Goal: Find specific page/section: Find specific page/section

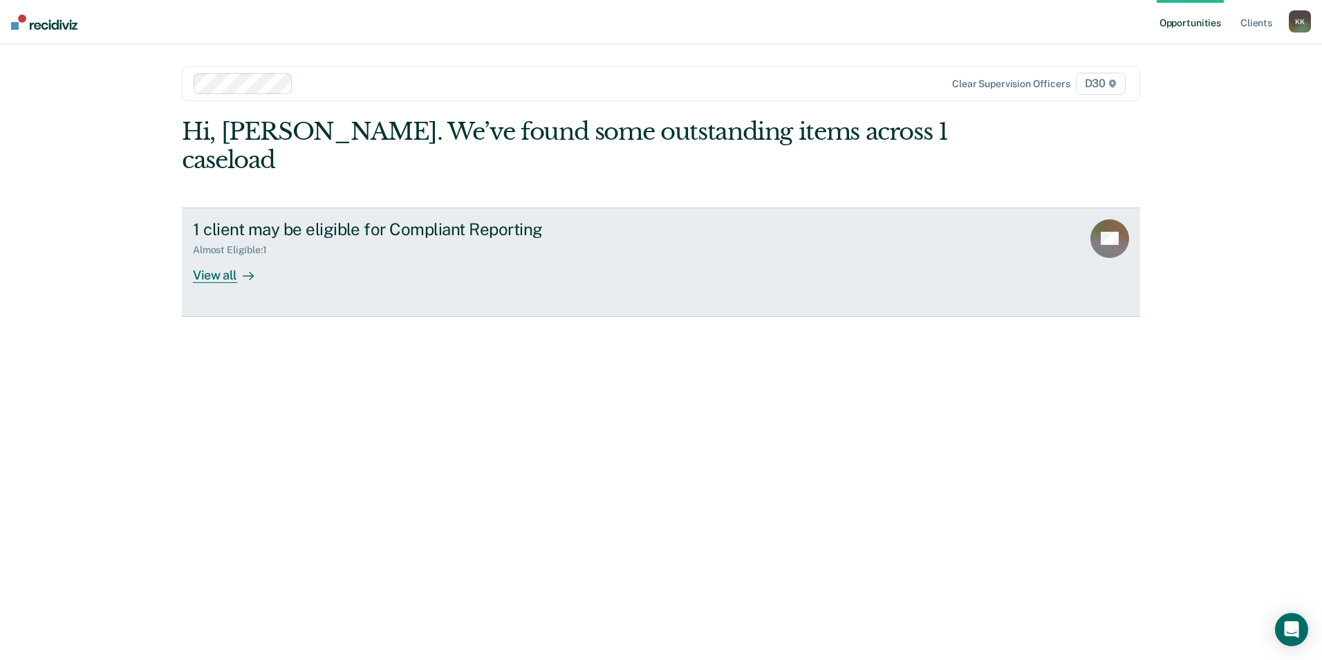
click at [445, 219] on div "1 client may be eligible for Compliant Reporting" at bounding box center [435, 229] width 485 height 20
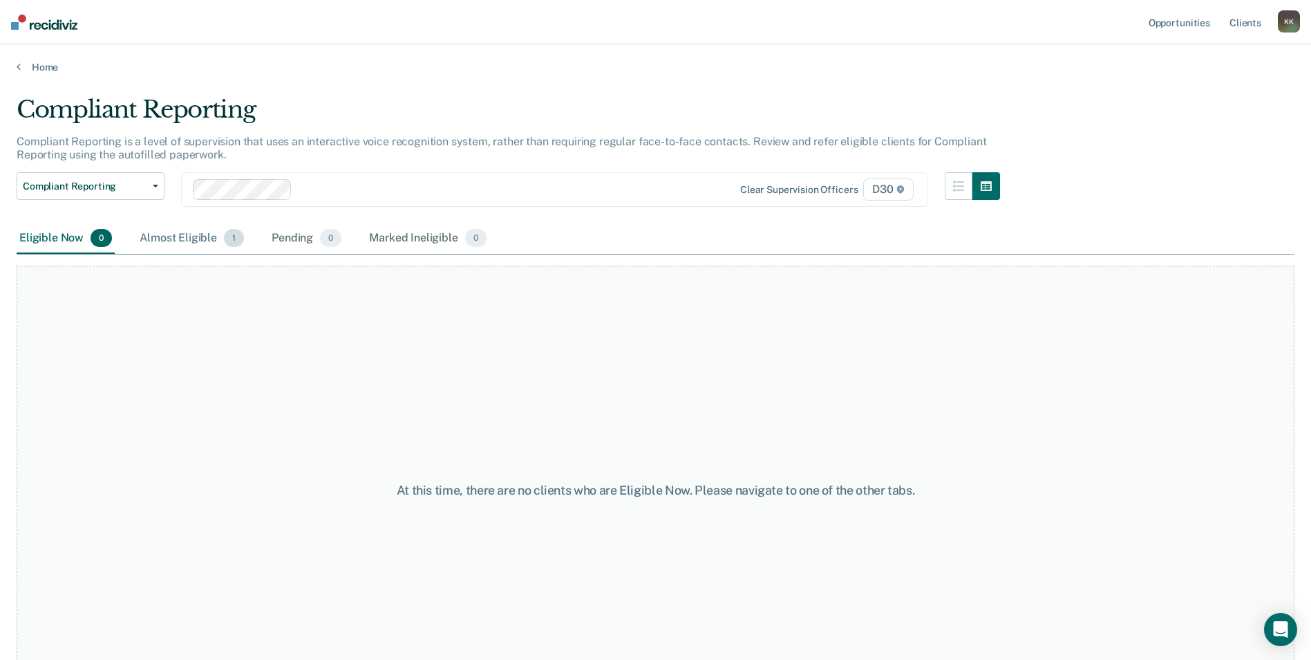
click at [213, 234] on div "Almost Eligible 1" at bounding box center [192, 238] width 110 height 30
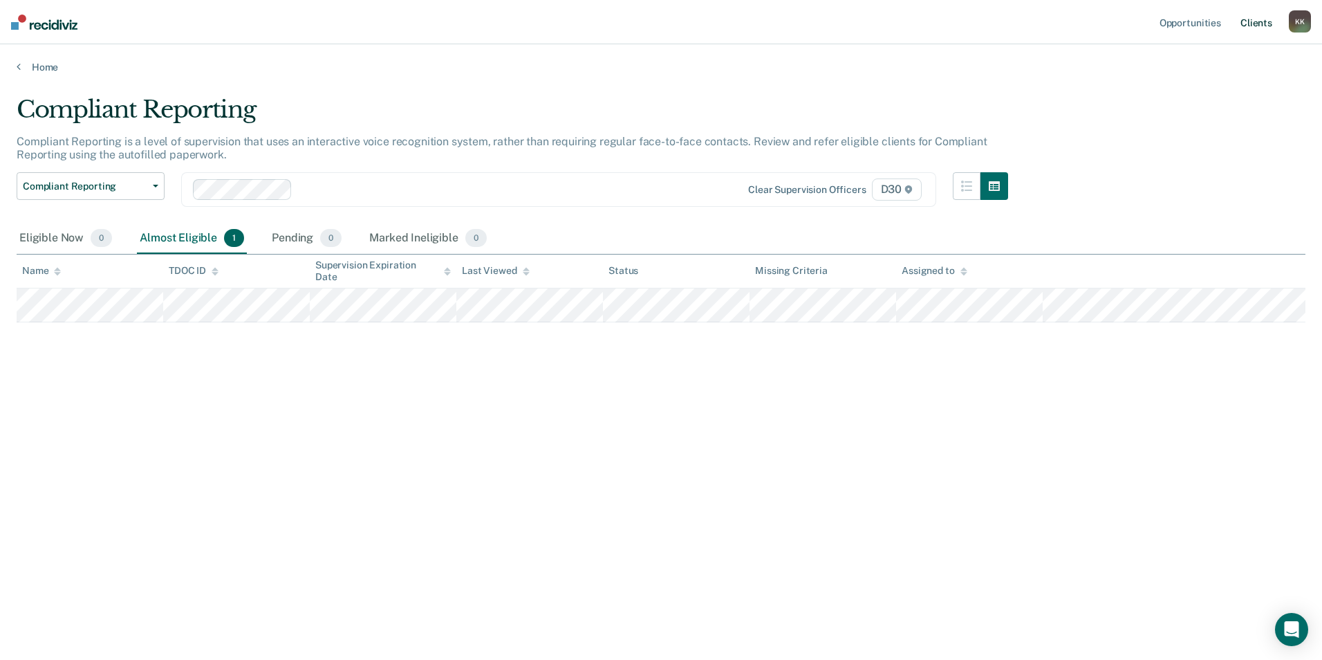
click at [1255, 22] on link "Client s" at bounding box center [1255, 22] width 37 height 44
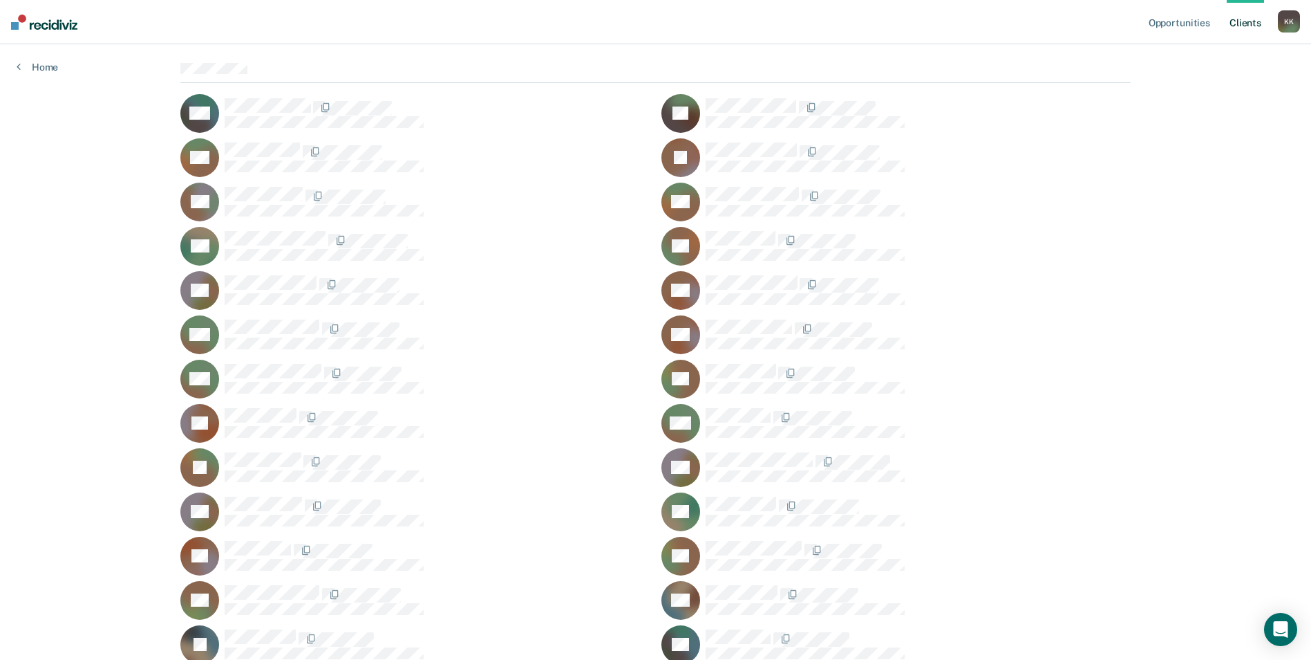
scroll to position [138, 0]
